Goal: Task Accomplishment & Management: Use online tool/utility

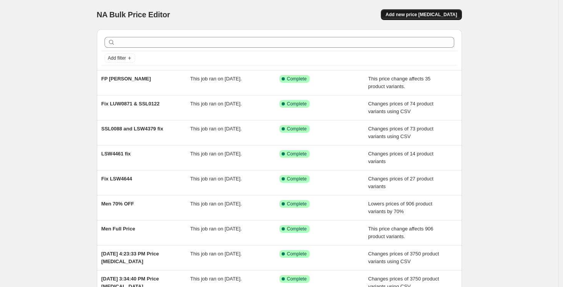
click at [421, 14] on span "Add new price [MEDICAL_DATA]" at bounding box center [422, 15] width 72 height 6
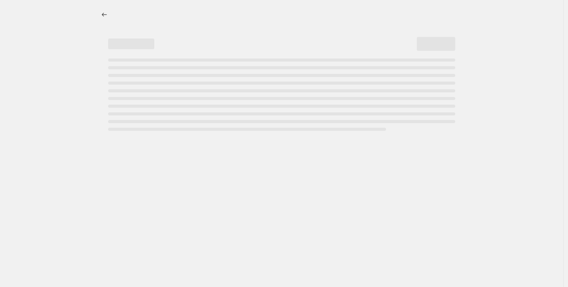
select select "percentage"
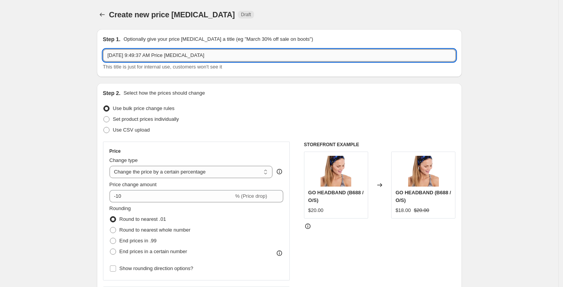
click at [239, 57] on input "[DATE] 9:49:37 AM Price [MEDICAL_DATA]" at bounding box center [279, 55] width 353 height 12
drag, startPoint x: 236, startPoint y: 55, endPoint x: 104, endPoint y: 53, distance: 132.7
click at [104, 53] on div "Step 1. Optionally give your price [MEDICAL_DATA] a title (eg "March 30% off sa…" at bounding box center [279, 53] width 365 height 48
type input "l"
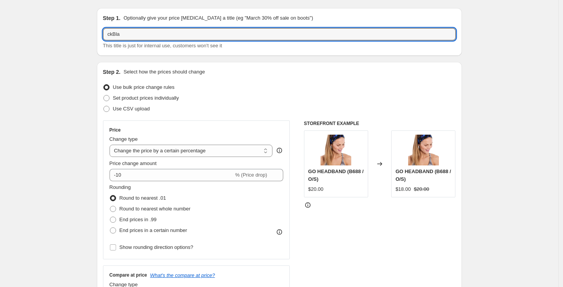
scroll to position [55, 0]
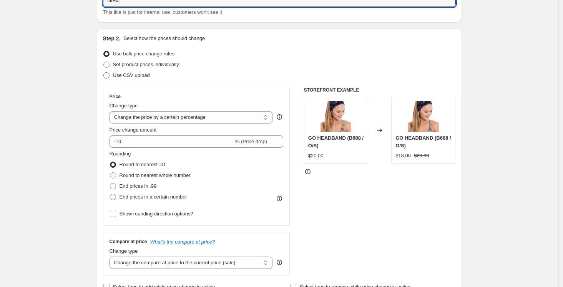
type input "ckBla"
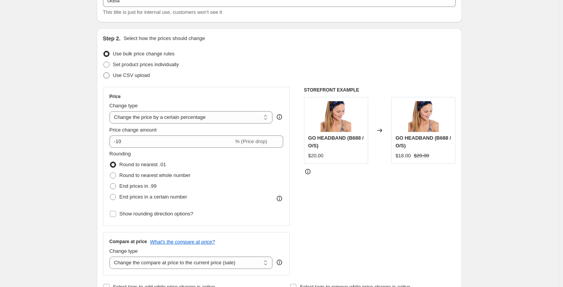
click at [136, 77] on span "Use CSV upload" at bounding box center [131, 75] width 37 height 6
click at [104, 73] on input "Use CSV upload" at bounding box center [103, 72] width 0 height 0
radio input "true"
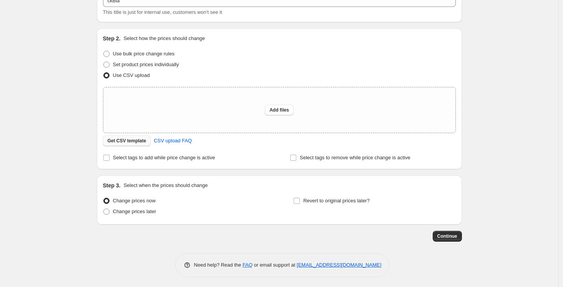
click at [128, 142] on span "Get CSV template" at bounding box center [127, 141] width 39 height 6
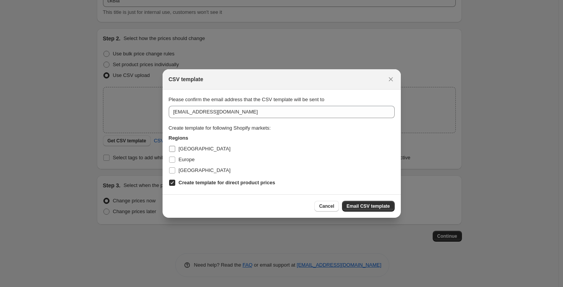
click at [191, 148] on span "[GEOGRAPHIC_DATA]" at bounding box center [205, 149] width 52 height 6
click at [175, 148] on input "[GEOGRAPHIC_DATA]" at bounding box center [172, 149] width 6 height 6
checkbox input "true"
click at [192, 160] on span "Europe" at bounding box center [187, 160] width 16 height 6
click at [175, 160] on input "Europe" at bounding box center [172, 160] width 6 height 6
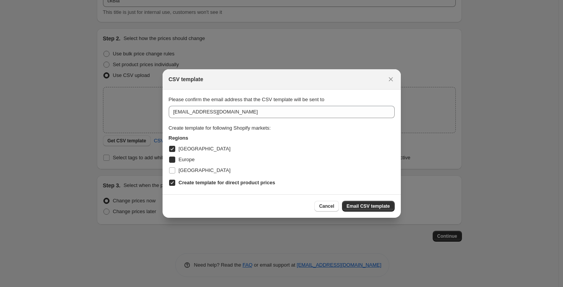
checkbox input "true"
click at [193, 171] on span "[GEOGRAPHIC_DATA]" at bounding box center [205, 170] width 52 height 6
click at [175, 171] on input "[GEOGRAPHIC_DATA]" at bounding box center [172, 170] width 6 height 6
checkbox input "true"
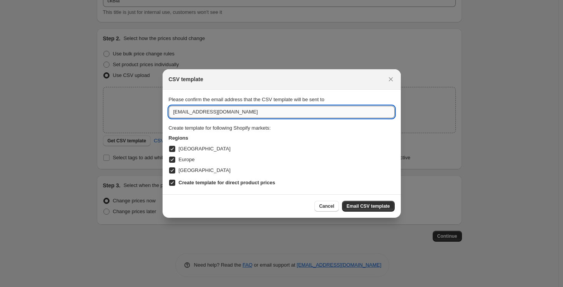
drag, startPoint x: 181, startPoint y: 115, endPoint x: 176, endPoint y: 113, distance: 5.5
click at [175, 113] on input "[EMAIL_ADDRESS][DOMAIN_NAME]" at bounding box center [282, 112] width 226 height 12
click at [182, 115] on input "[EMAIL_ADDRESS][DOMAIN_NAME]" at bounding box center [282, 112] width 226 height 12
drag, startPoint x: 182, startPoint y: 113, endPoint x: 171, endPoint y: 112, distance: 11.3
click at [171, 112] on input "[EMAIL_ADDRESS][DOMAIN_NAME]" at bounding box center [282, 112] width 226 height 12
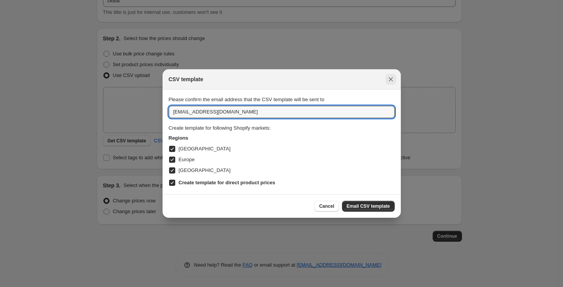
click at [391, 78] on icon "Close" at bounding box center [391, 79] width 4 height 4
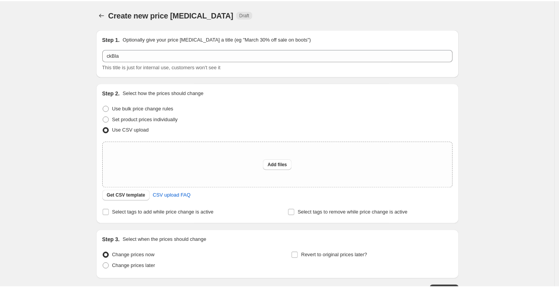
scroll to position [55, 0]
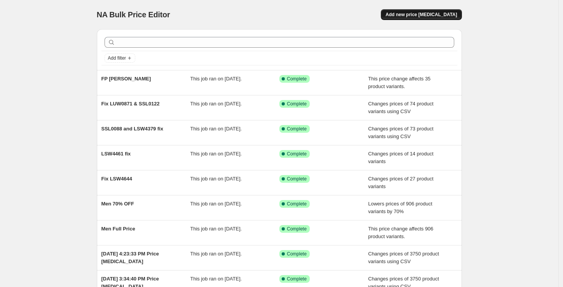
click at [424, 15] on span "Add new price [MEDICAL_DATA]" at bounding box center [422, 15] width 72 height 6
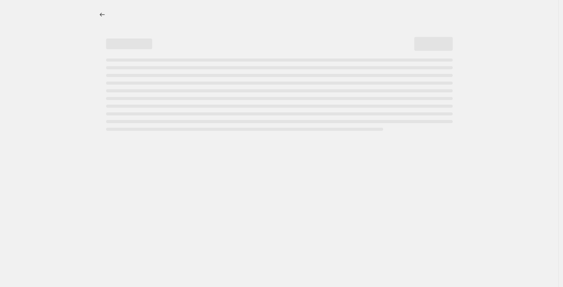
select select "percentage"
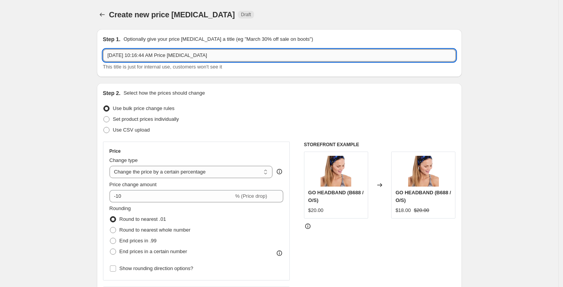
click at [164, 53] on input "Sep 24, 2025, 10:16:44 AM Price change job" at bounding box center [279, 55] width 353 height 12
drag, startPoint x: 227, startPoint y: 59, endPoint x: 82, endPoint y: 59, distance: 145.7
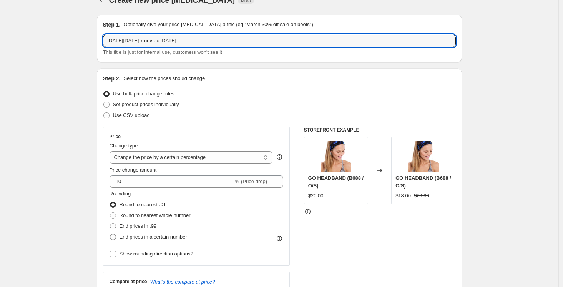
scroll to position [16, 0]
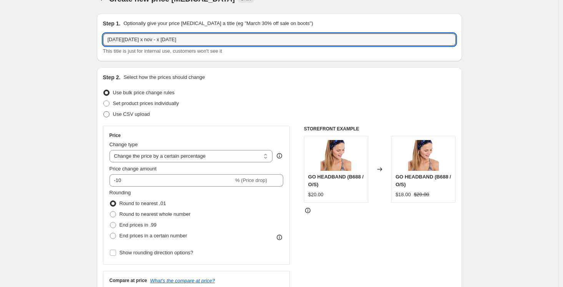
type input "Black Friday x nov - x nov 2025"
click at [122, 114] on span "Use CSV upload" at bounding box center [131, 114] width 37 height 6
click at [104, 112] on input "Use CSV upload" at bounding box center [103, 111] width 0 height 0
radio input "true"
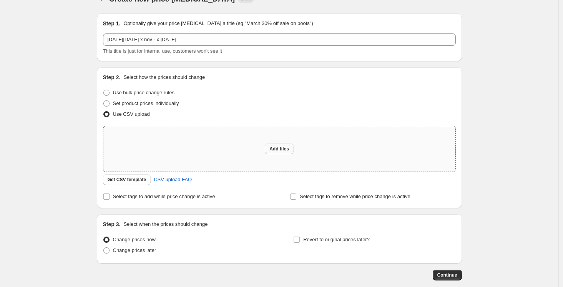
click at [285, 153] on button "Add files" at bounding box center [279, 148] width 29 height 11
type input "C:\fakepath\Black Friday 2025.csv"
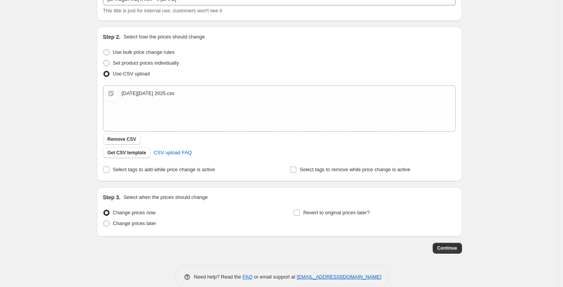
scroll to position [70, 0]
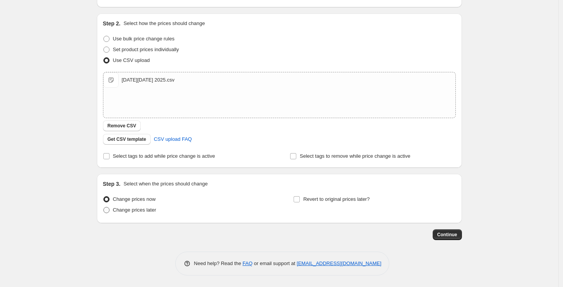
click at [135, 211] on span "Change prices later" at bounding box center [134, 210] width 43 height 6
click at [104, 207] on input "Change prices later" at bounding box center [103, 207] width 0 height 0
radio input "true"
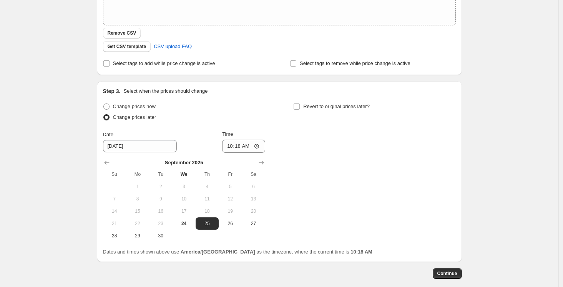
scroll to position [164, 0]
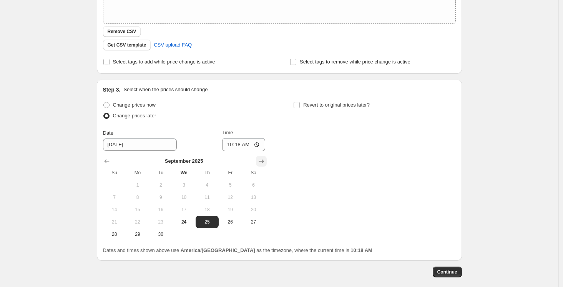
click at [265, 164] on icon "Show next month, October 2025" at bounding box center [262, 161] width 8 height 8
click at [264, 165] on button "Show next month, November 2025" at bounding box center [261, 161] width 11 height 11
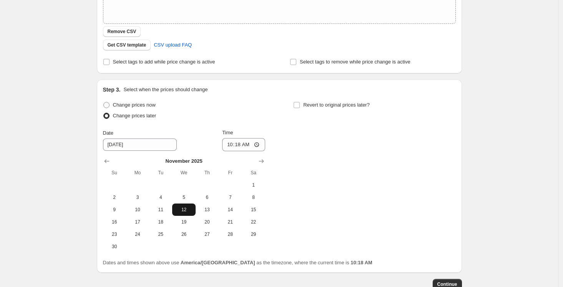
click at [188, 213] on button "12" at bounding box center [183, 209] width 23 height 12
type input "11/12/2025"
click at [231, 144] on input "10:18" at bounding box center [243, 144] width 43 height 13
type input "14:18"
type input "14:30"
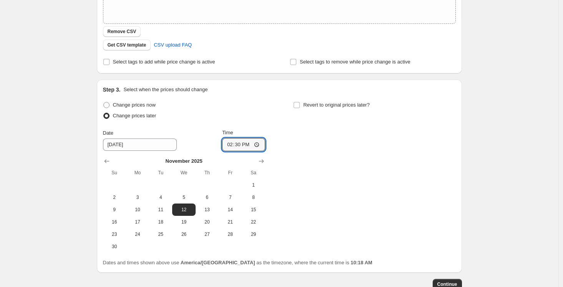
click at [326, 154] on div "Change prices now Change prices later Date 11/12/2025 Time 14:30 November 2025 …" at bounding box center [279, 176] width 353 height 153
click at [313, 104] on span "Revert to original prices later?" at bounding box center [336, 105] width 67 height 6
click at [300, 104] on input "Revert to original prices later?" at bounding box center [297, 105] width 6 height 6
checkbox input "true"
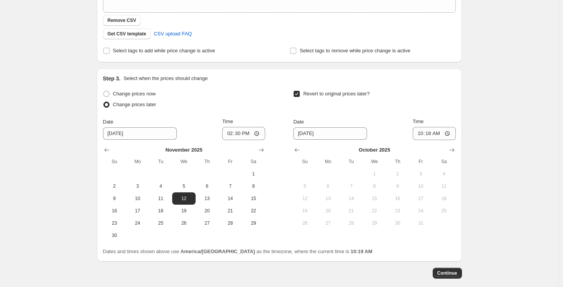
scroll to position [175, 0]
click at [452, 150] on icon "Show next month, November 2025" at bounding box center [452, 150] width 8 height 8
click at [348, 211] on span "18" at bounding box center [351, 211] width 17 height 6
type input "11/18/2025"
click at [423, 133] on input "10:18" at bounding box center [434, 133] width 43 height 13
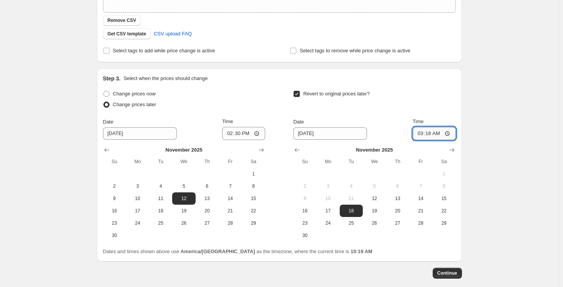
type input "03:00"
click at [489, 162] on div "Create new price change job. This page is ready Create new price change job Dra…" at bounding box center [279, 75] width 559 height 500
click at [455, 275] on span "Continue" at bounding box center [448, 273] width 20 height 6
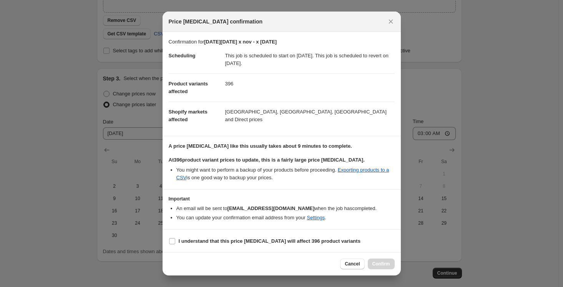
scroll to position [1, 0]
click at [170, 241] on input "I understand that this price change job will affect 396 product variants" at bounding box center [172, 240] width 6 height 6
checkbox input "true"
click at [393, 24] on icon "Close" at bounding box center [391, 22] width 8 height 8
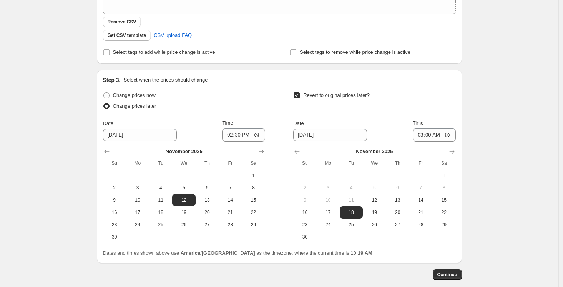
scroll to position [0, 0]
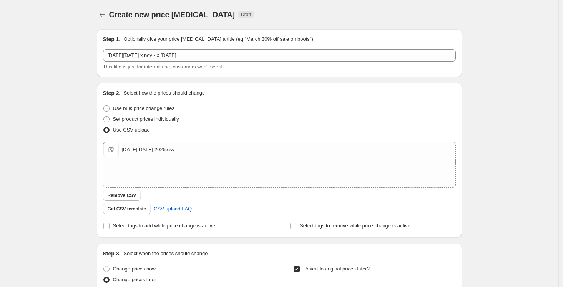
click at [93, 12] on div "Create new price change job. This page is ready Create new price change job Dra…" at bounding box center [280, 250] width 384 height 500
click at [103, 15] on icon "Price change jobs" at bounding box center [102, 15] width 5 height 4
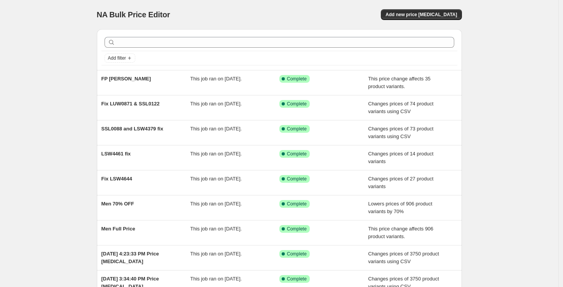
click at [483, 30] on div "NA Bulk Price Editor. This page is ready NA Bulk Price Editor Add new price cha…" at bounding box center [279, 198] width 559 height 396
